Goal: Task Accomplishment & Management: Use online tool/utility

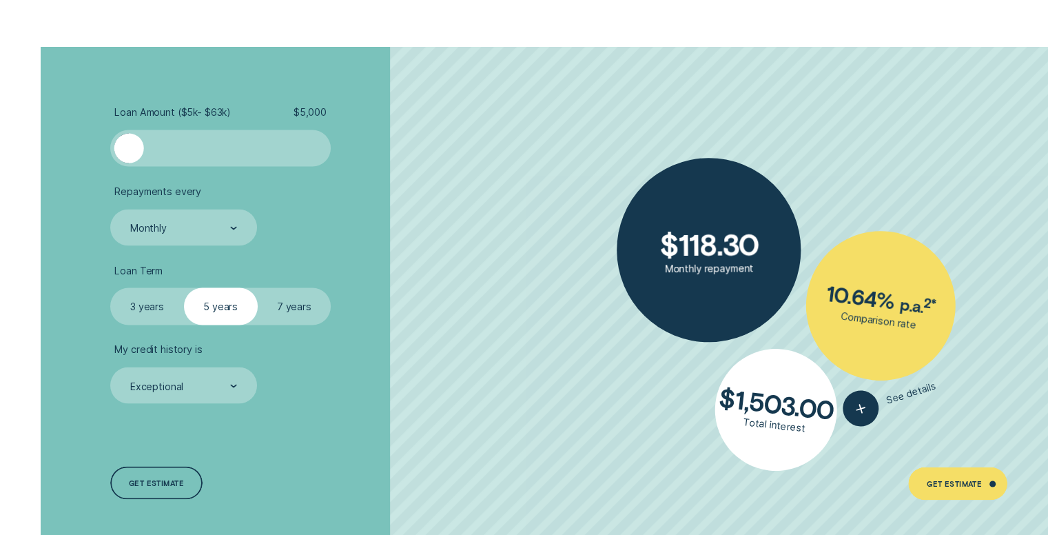
scroll to position [2508, 0]
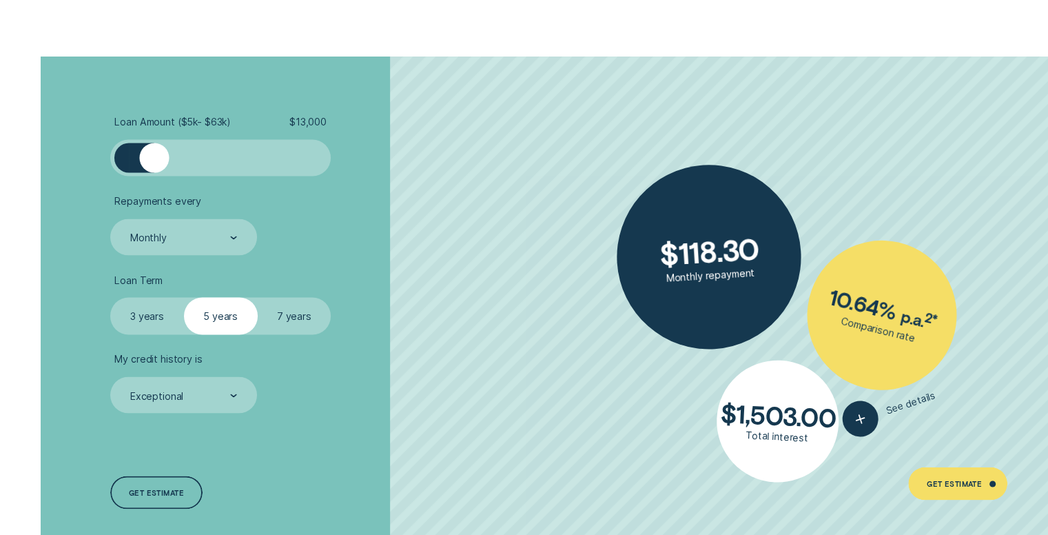
click at [154, 159] on div at bounding box center [221, 158] width 184 height 30
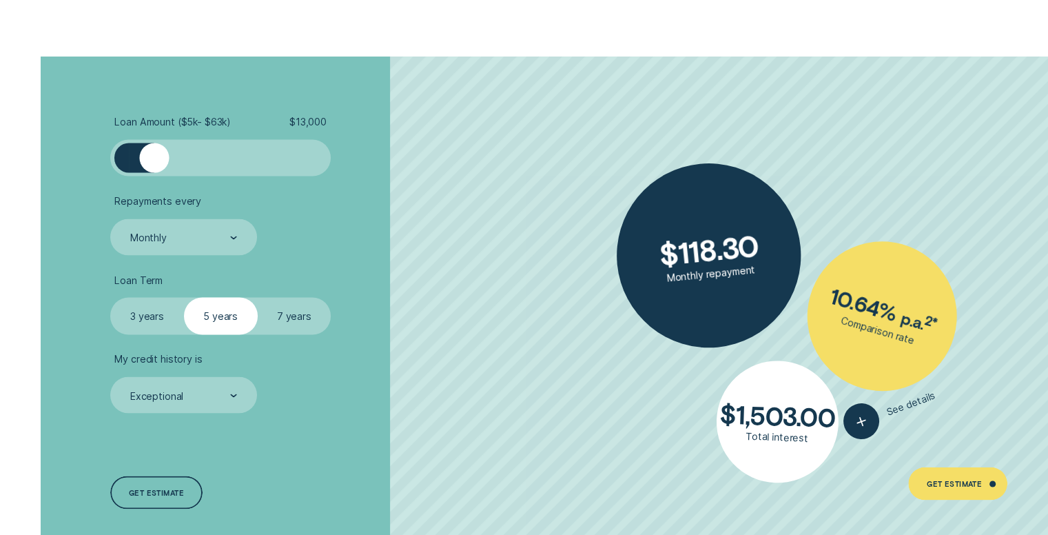
click at [169, 161] on div at bounding box center [221, 158] width 184 height 30
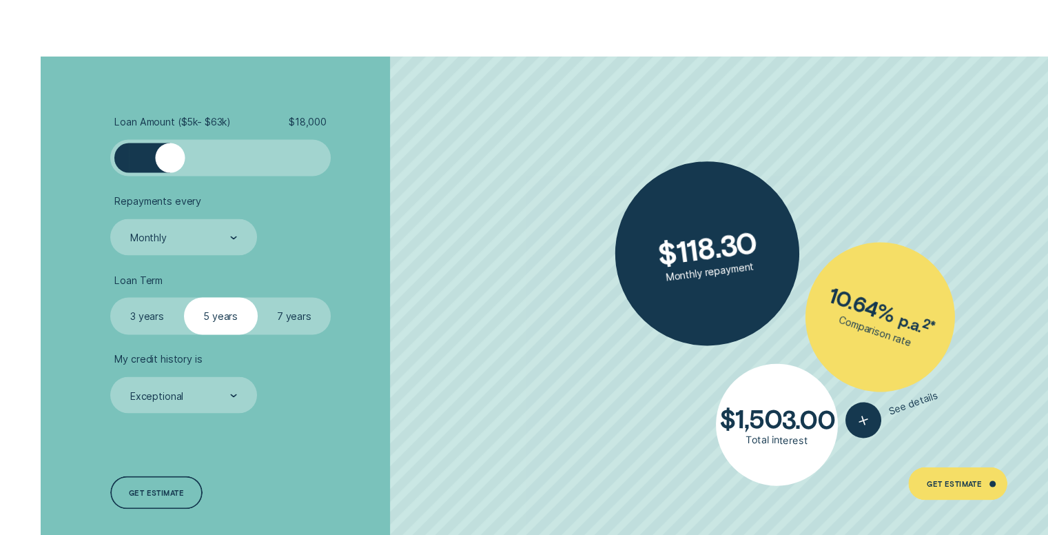
drag, startPoint x: 105, startPoint y: 162, endPoint x: 118, endPoint y: 164, distance: 13.3
click at [118, 164] on div "Loan Amount ( $5k - $63k ) $ 18,000 Repayments every Monthly Loan Term Select L…" at bounding box center [279, 312] width 350 height 512
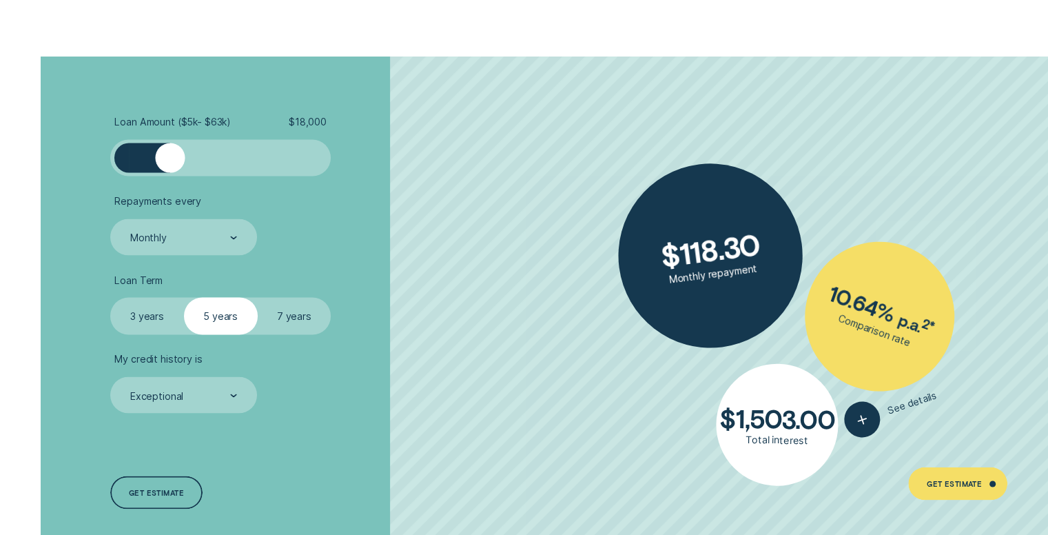
click at [118, 164] on div at bounding box center [121, 158] width 14 height 30
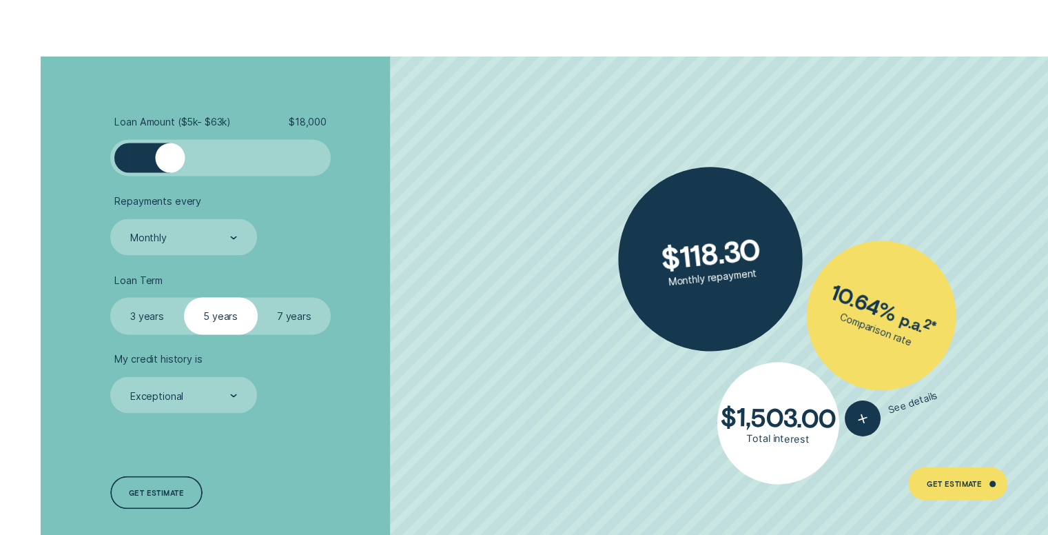
click at [118, 164] on div at bounding box center [121, 158] width 14 height 30
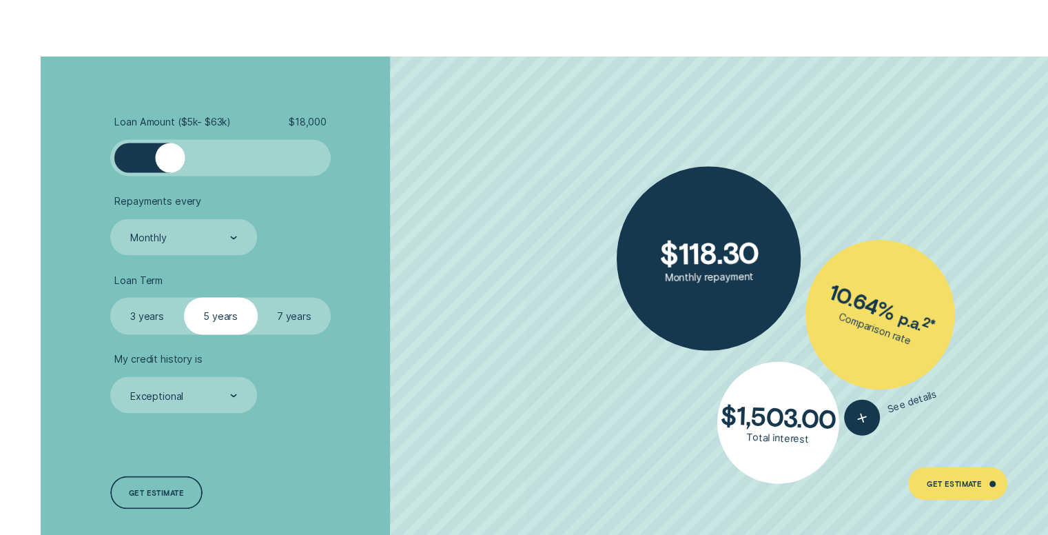
drag, startPoint x: 118, startPoint y: 164, endPoint x: 163, endPoint y: 166, distance: 44.1
click at [163, 166] on div at bounding box center [220, 157] width 220 height 37
click at [163, 166] on div at bounding box center [164, 158] width 30 height 30
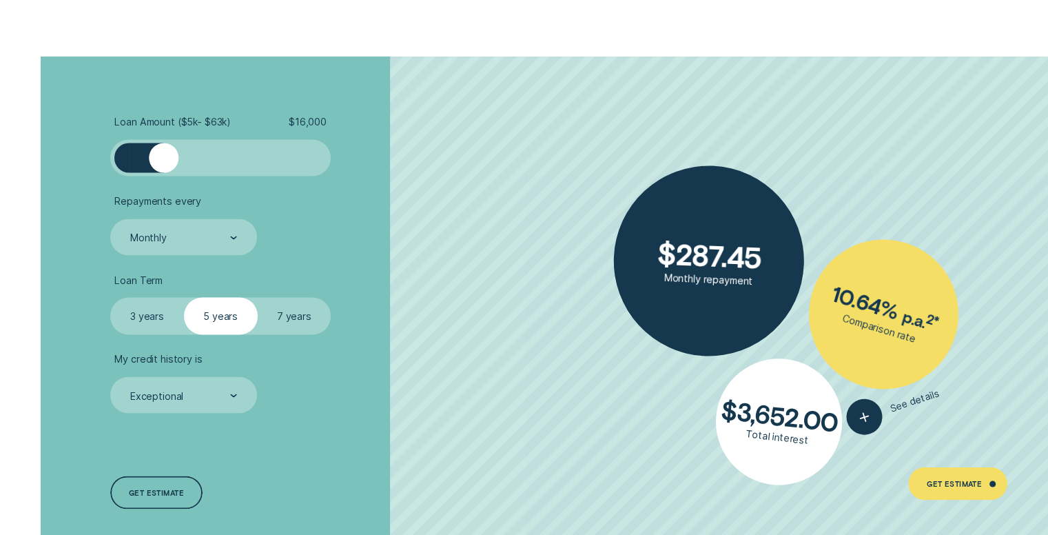
drag, startPoint x: 163, startPoint y: 166, endPoint x: 153, endPoint y: 168, distance: 9.9
click at [153, 168] on div at bounding box center [221, 158] width 184 height 30
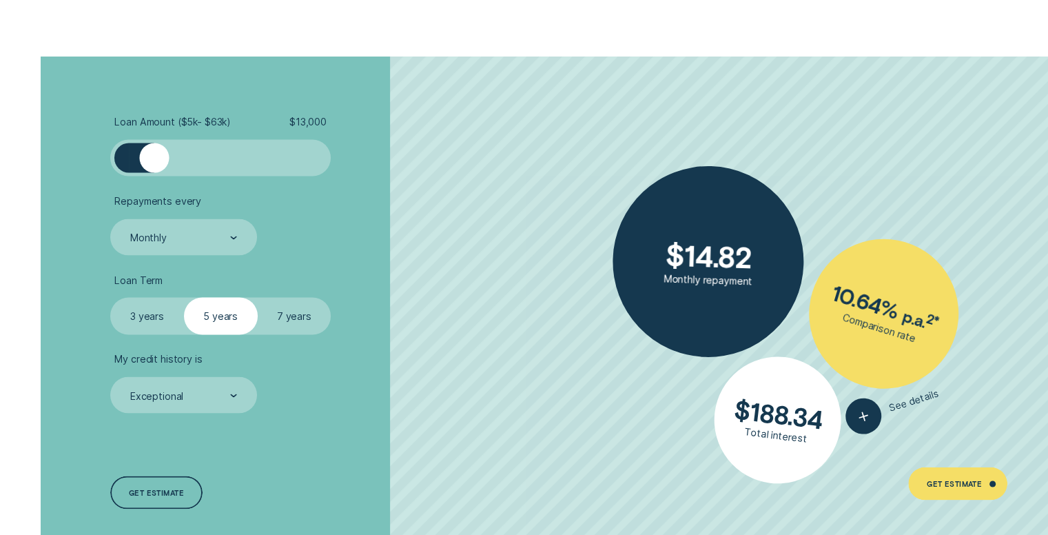
click at [152, 166] on div at bounding box center [154, 158] width 30 height 30
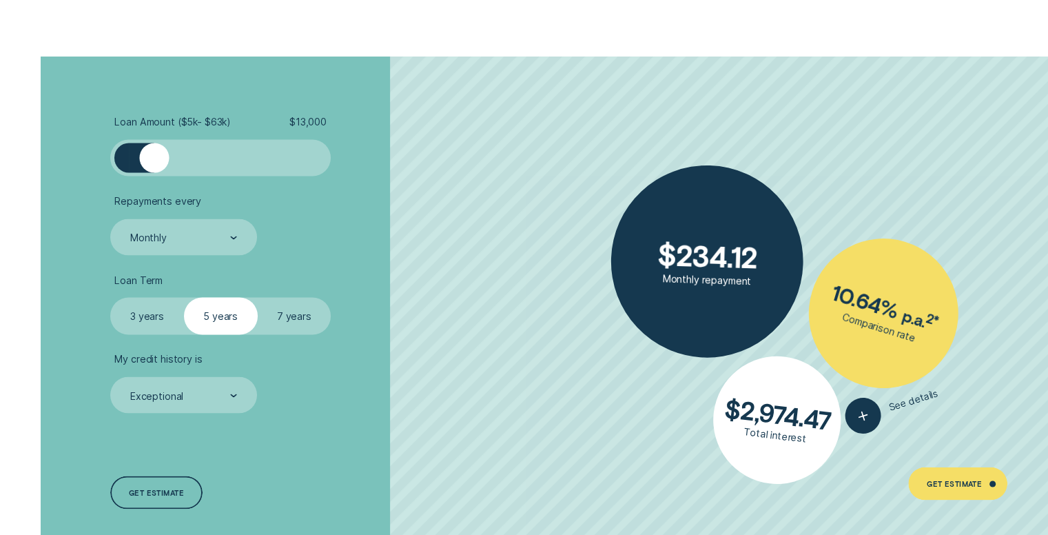
click at [152, 166] on div at bounding box center [154, 158] width 30 height 30
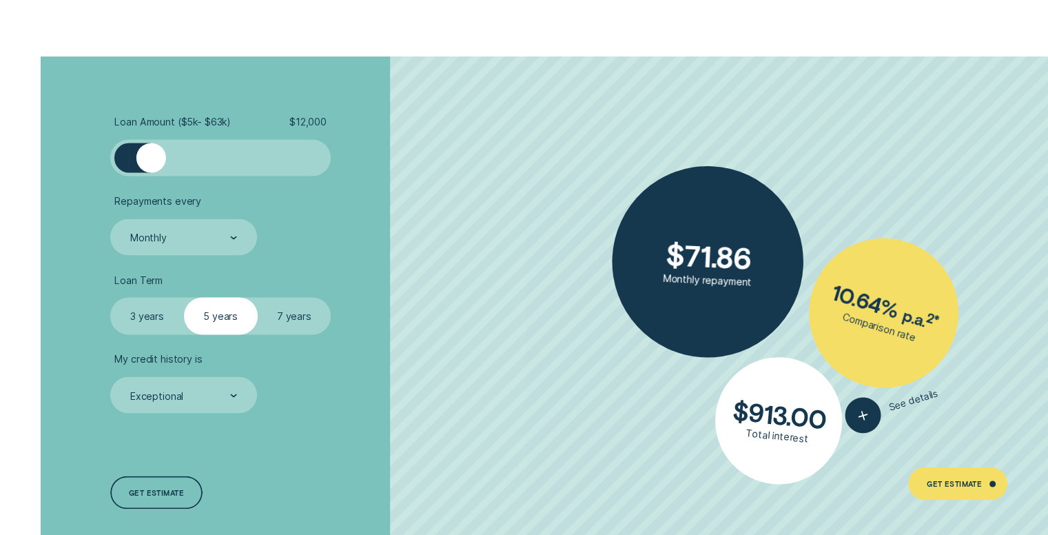
click at [147, 165] on div at bounding box center [151, 158] width 30 height 30
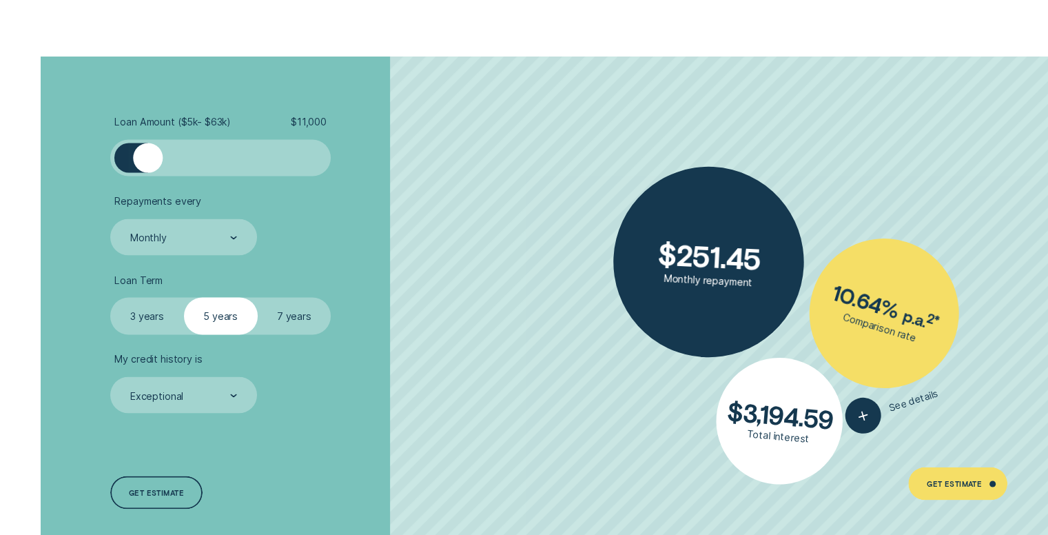
click at [147, 165] on div at bounding box center [148, 158] width 30 height 30
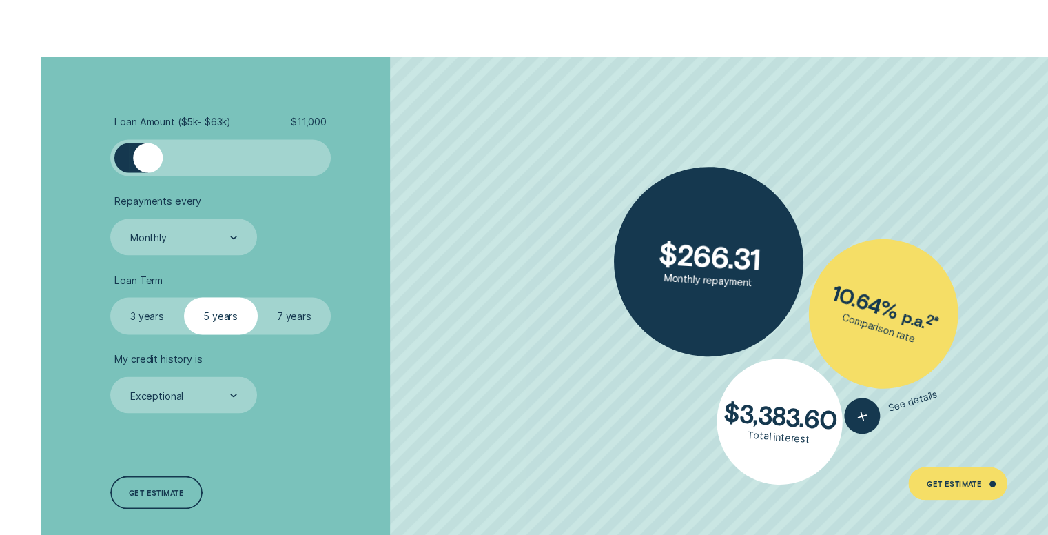
click at [147, 165] on div at bounding box center [148, 158] width 30 height 30
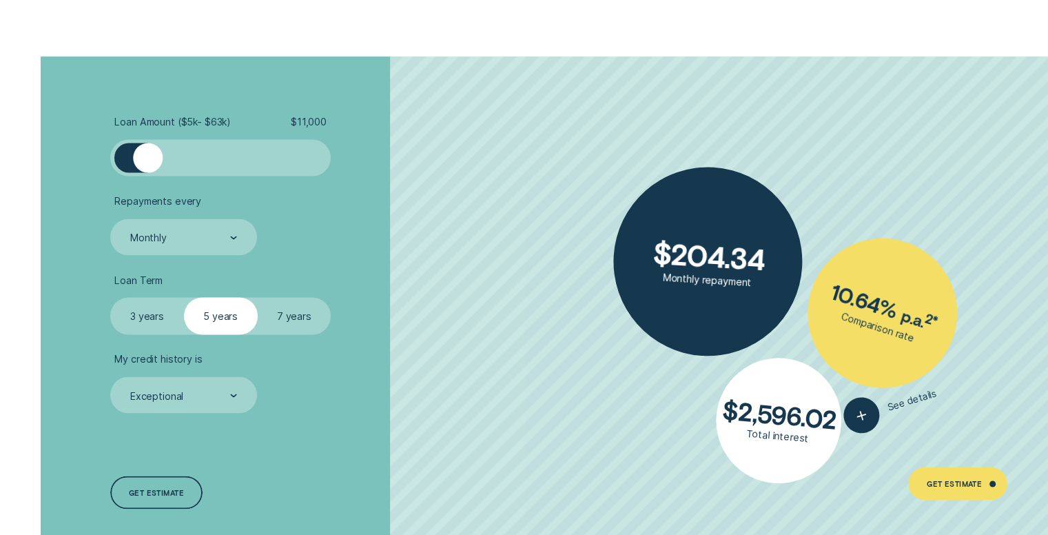
drag, startPoint x: 147, startPoint y: 165, endPoint x: 130, endPoint y: 163, distance: 16.8
click at [130, 163] on div at bounding box center [221, 158] width 184 height 30
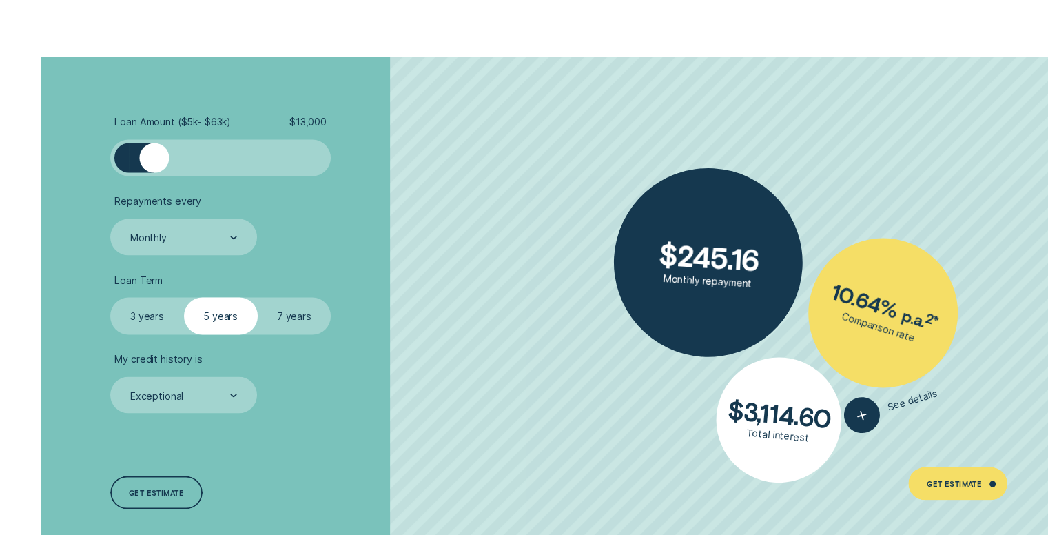
click at [153, 165] on div at bounding box center [154, 158] width 30 height 30
drag, startPoint x: 153, startPoint y: 165, endPoint x: 130, endPoint y: 160, distance: 23.9
click at [130, 160] on div at bounding box center [221, 158] width 184 height 30
click at [130, 160] on div at bounding box center [129, 158] width 30 height 30
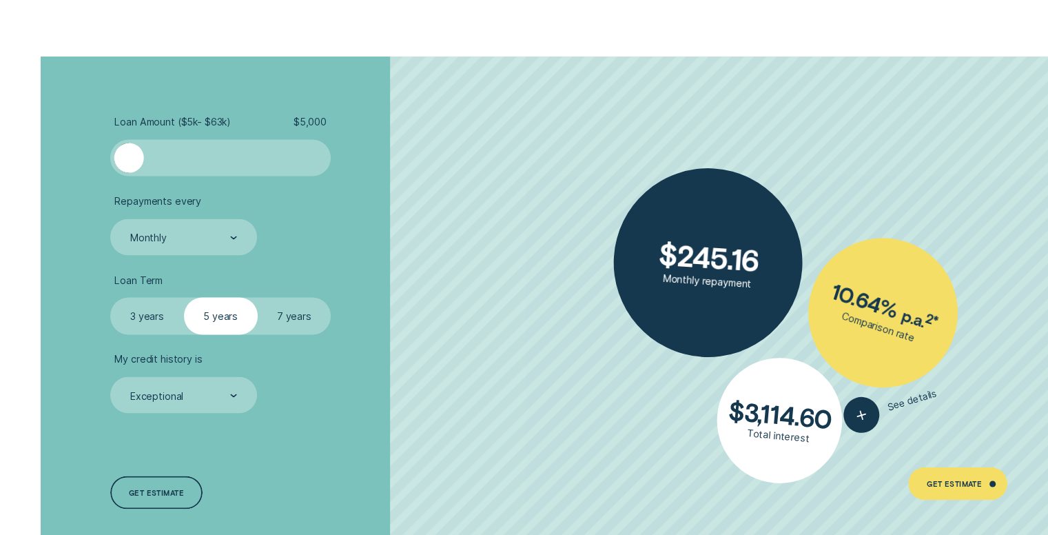
click at [130, 160] on div at bounding box center [129, 158] width 30 height 30
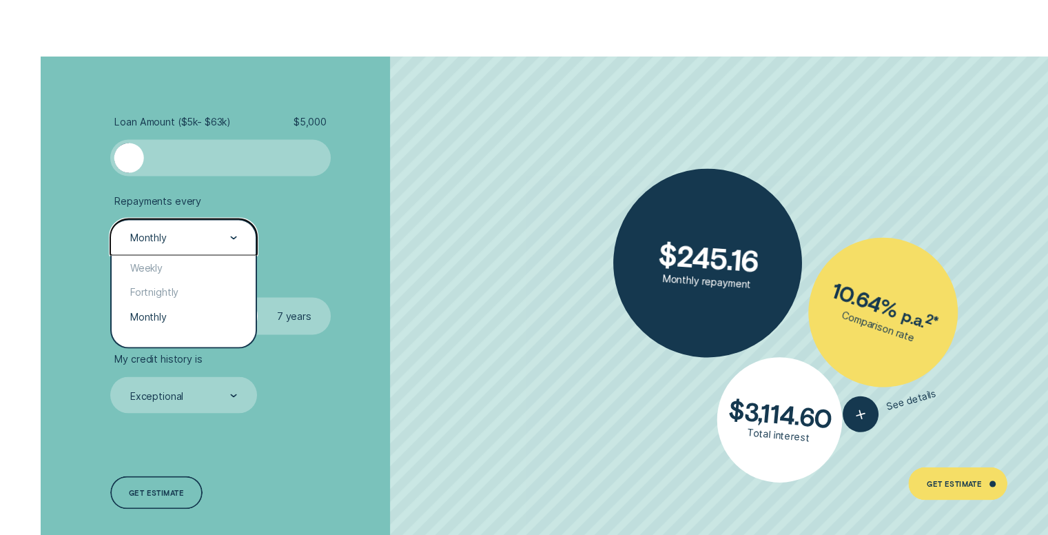
click at [196, 249] on div "Monthly" at bounding box center [183, 236] width 146 height 37
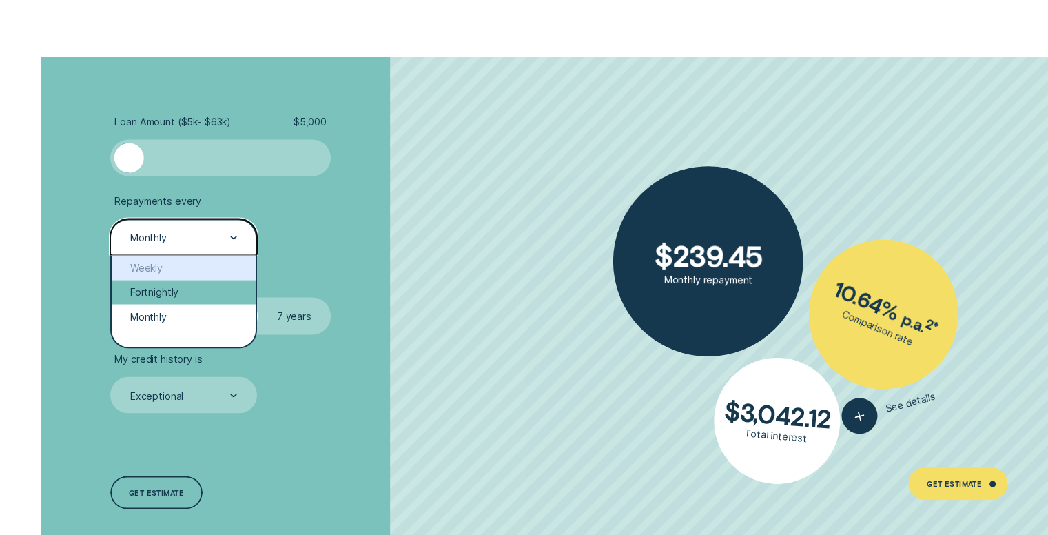
click at [185, 284] on div "Fortnightly" at bounding box center [183, 292] width 143 height 25
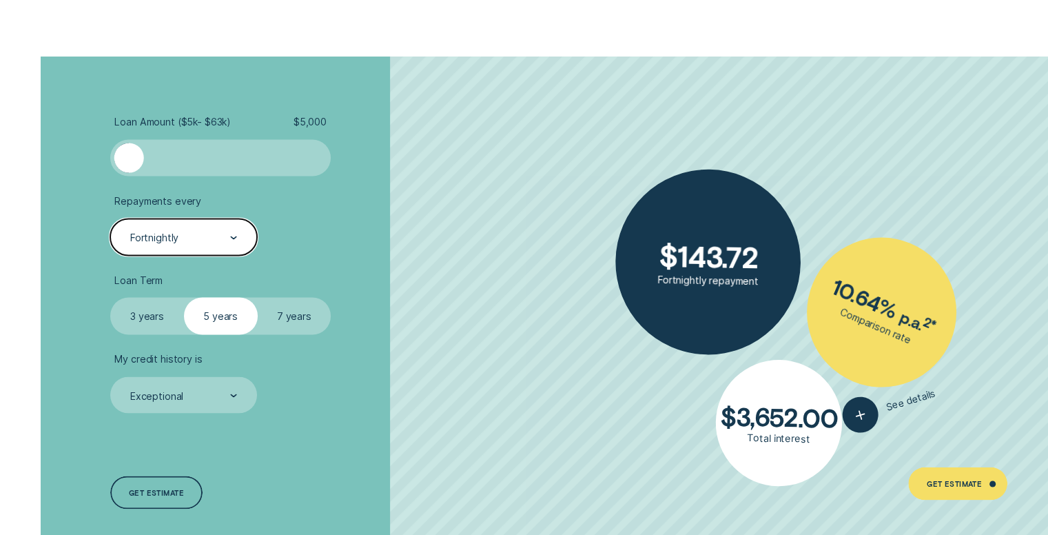
click at [144, 313] on label "3 years" at bounding box center [147, 315] width 74 height 37
click at [110, 297] on input "3 years" at bounding box center [110, 297] width 0 height 0
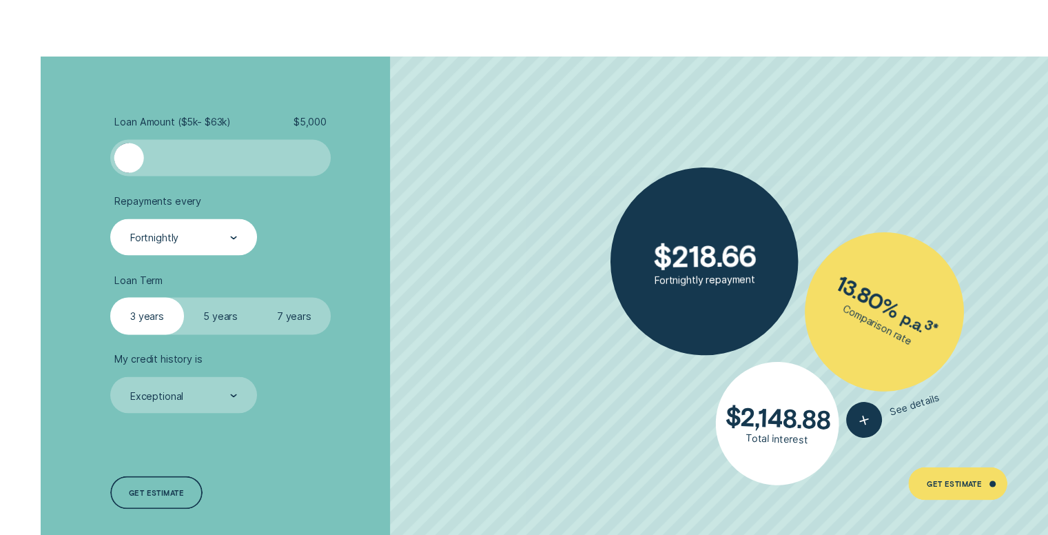
click at [284, 313] on label "7 years" at bounding box center [295, 315] width 74 height 37
click at [258, 297] on input "7 years" at bounding box center [258, 297] width 0 height 0
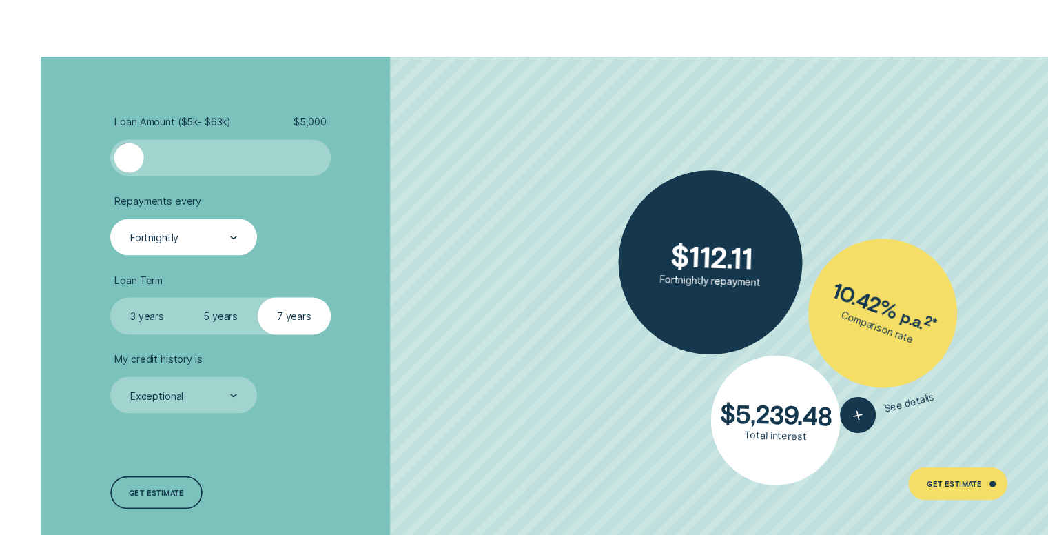
click at [223, 304] on label "5 years" at bounding box center [221, 315] width 74 height 37
click at [184, 297] on input "5 years" at bounding box center [184, 297] width 0 height 0
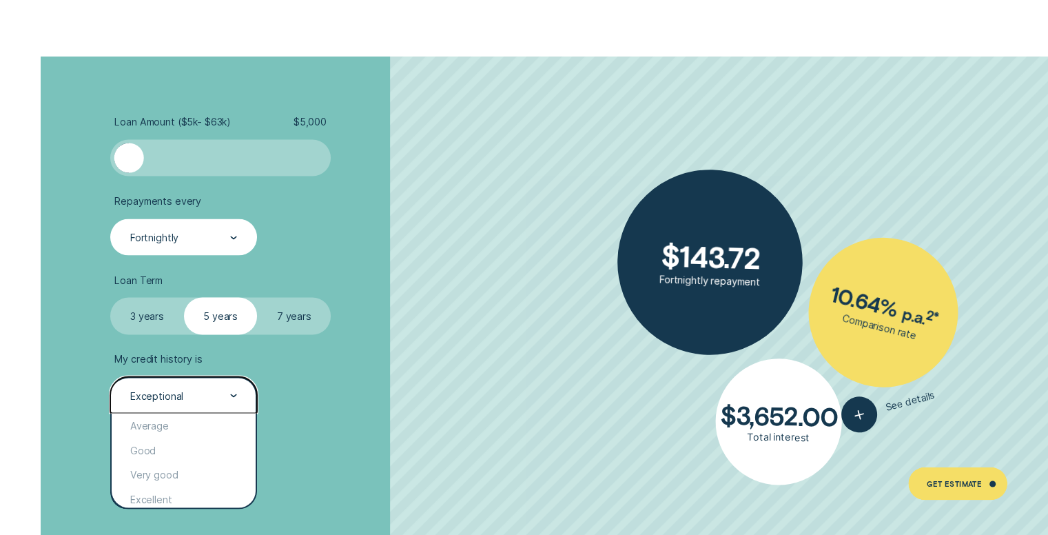
click at [202, 384] on div "Exceptional" at bounding box center [183, 394] width 146 height 37
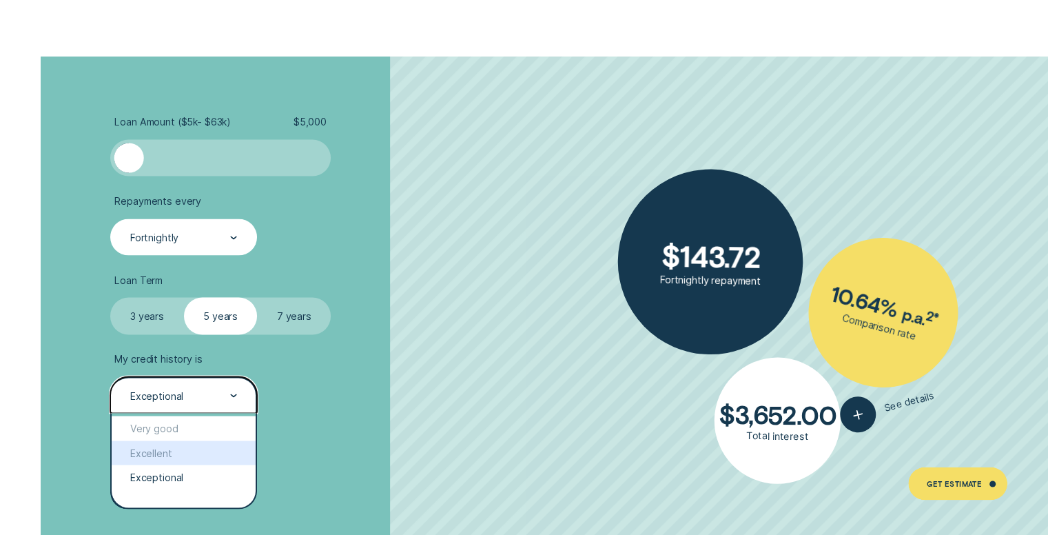
scroll to position [47, 0]
click at [189, 423] on div "Very good" at bounding box center [183, 427] width 143 height 25
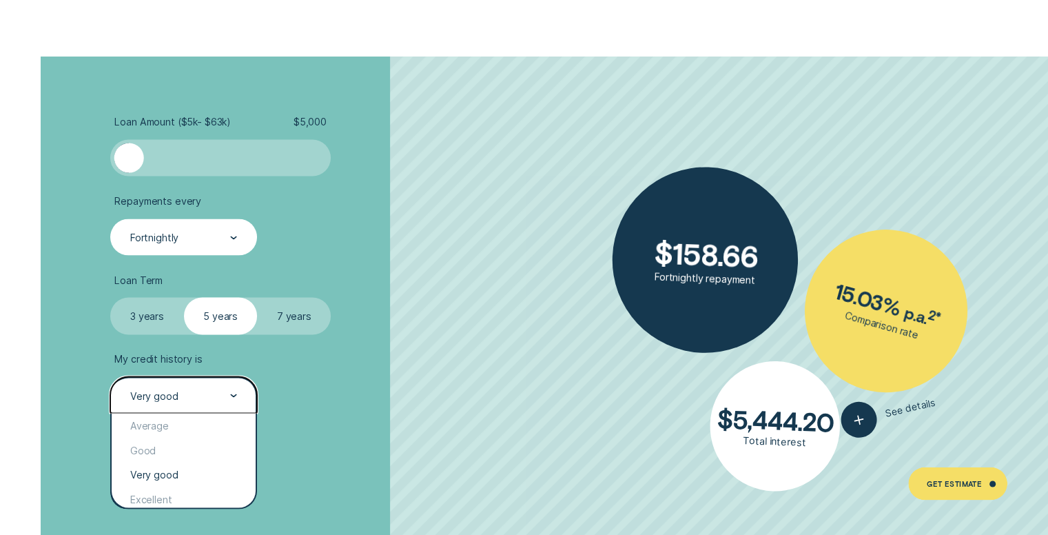
click at [217, 386] on div "Very good" at bounding box center [183, 394] width 146 height 37
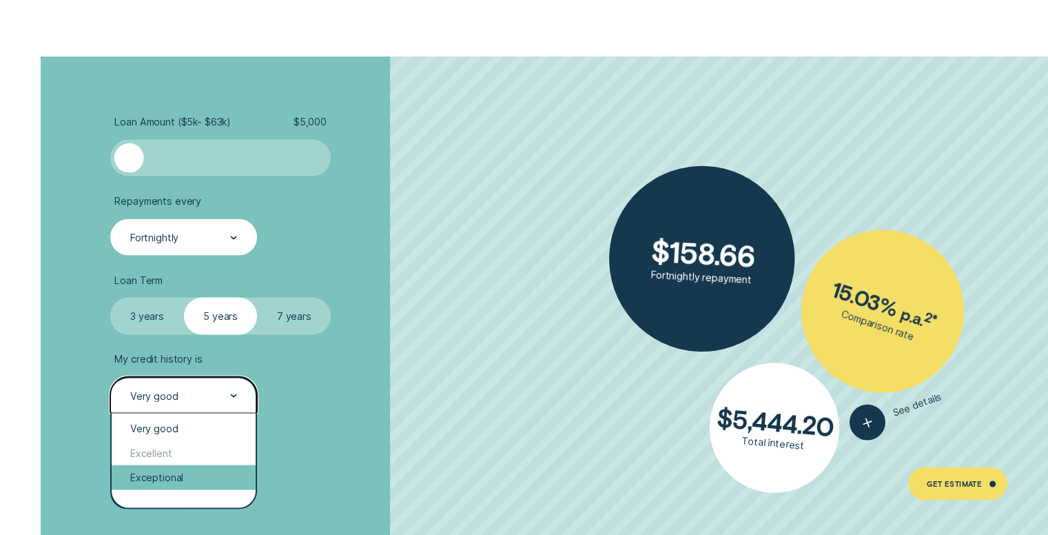
click at [175, 477] on div "Exceptional" at bounding box center [183, 476] width 143 height 25
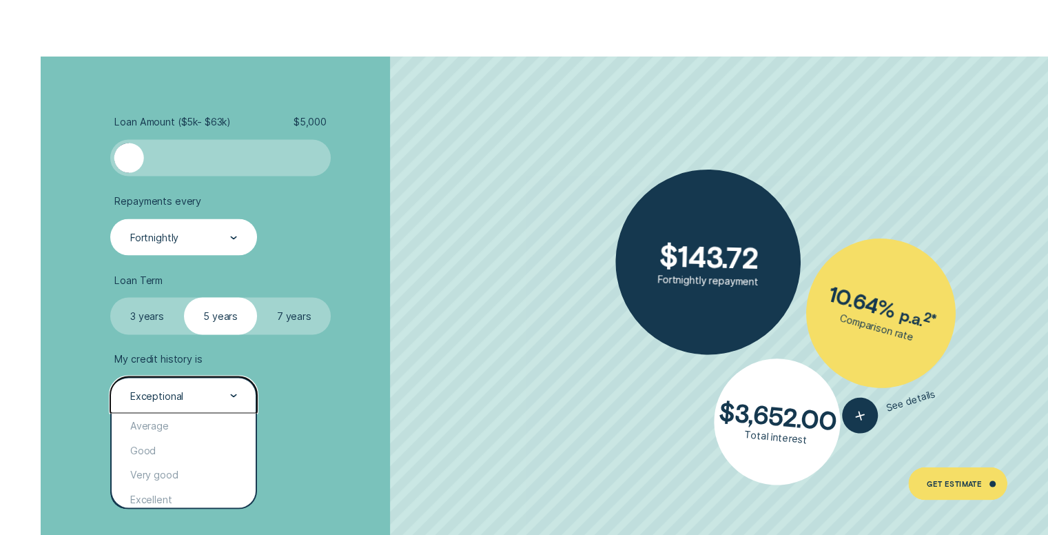
click at [211, 384] on div "Exceptional" at bounding box center [183, 394] width 146 height 37
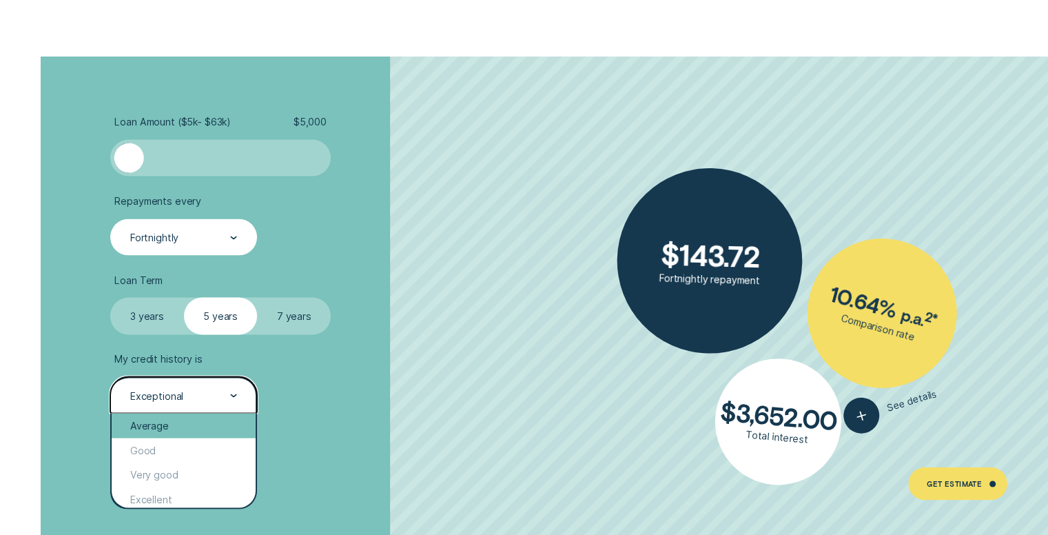
click at [192, 425] on div "Average" at bounding box center [183, 425] width 143 height 25
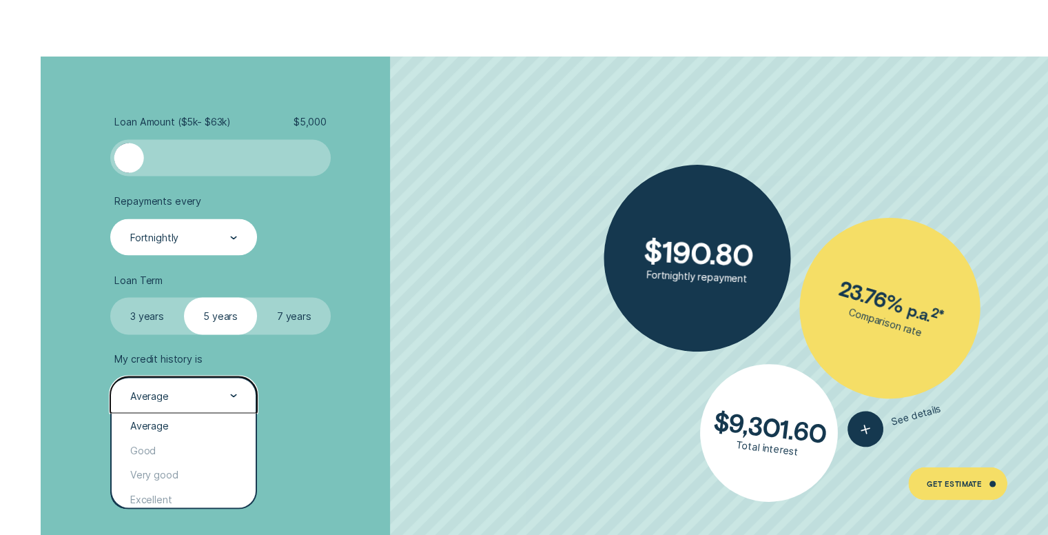
click at [223, 401] on div "Average" at bounding box center [183, 396] width 108 height 14
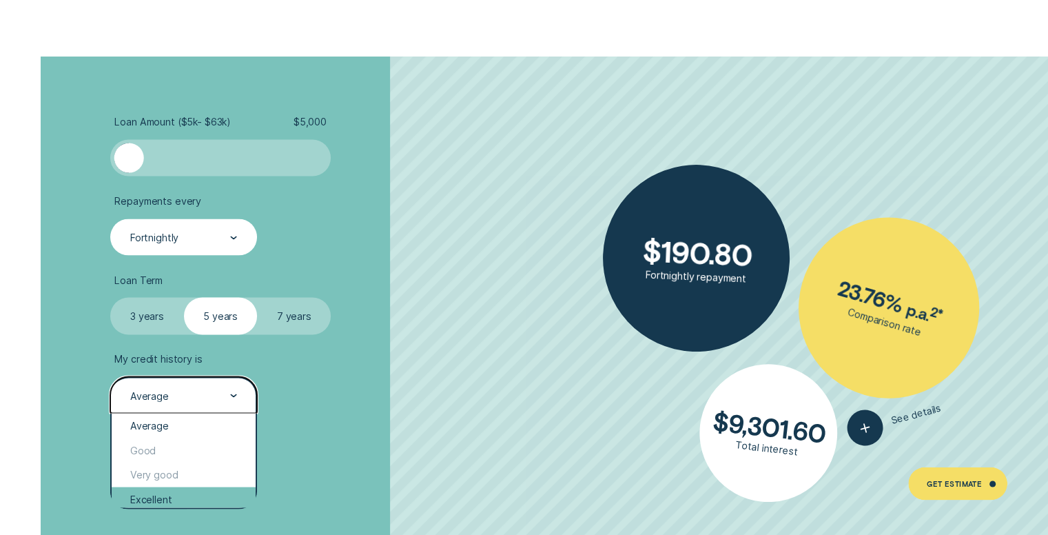
click at [187, 487] on div "Excellent" at bounding box center [183, 498] width 143 height 25
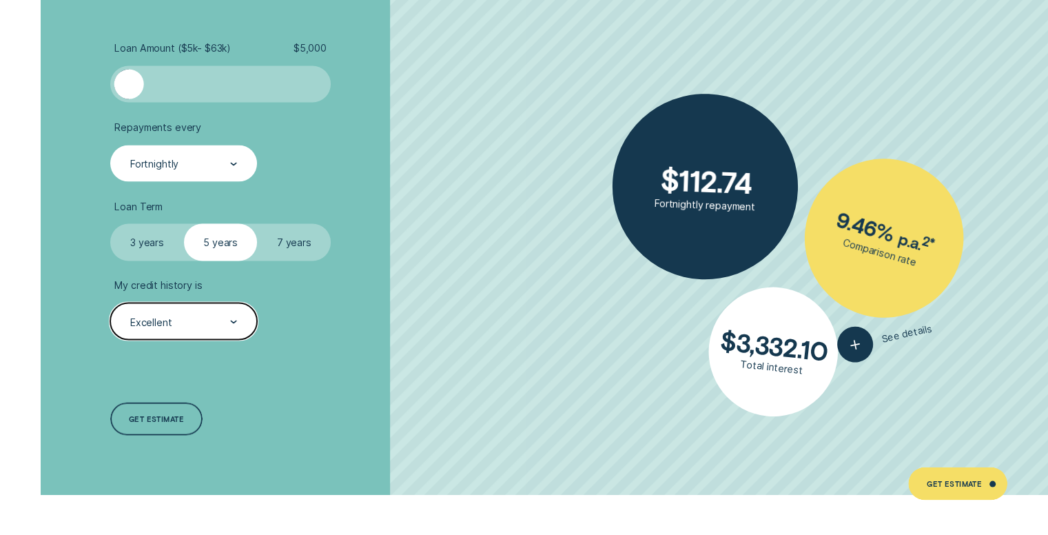
scroll to position [2579, 0]
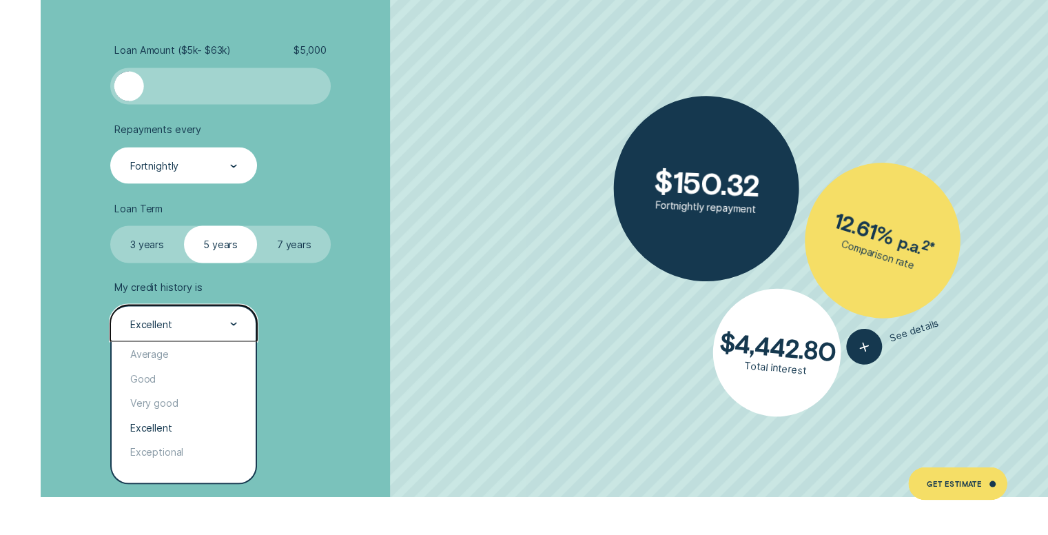
click at [223, 320] on div "Excellent" at bounding box center [183, 324] width 108 height 14
click at [213, 347] on div "Average" at bounding box center [183, 353] width 143 height 25
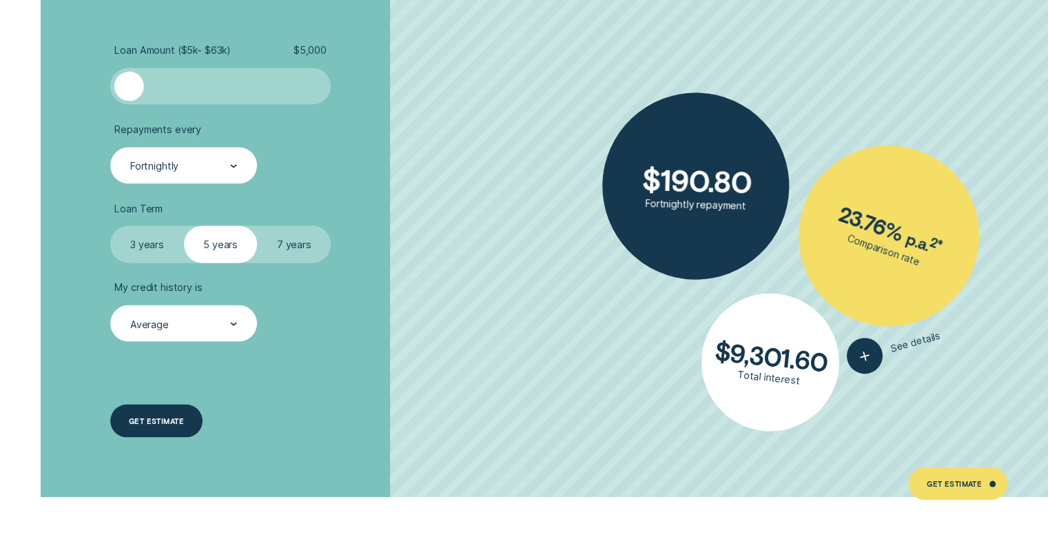
click at [167, 417] on div "Get estimate" at bounding box center [156, 420] width 55 height 6
